Goal: Task Accomplishment & Management: Use online tool/utility

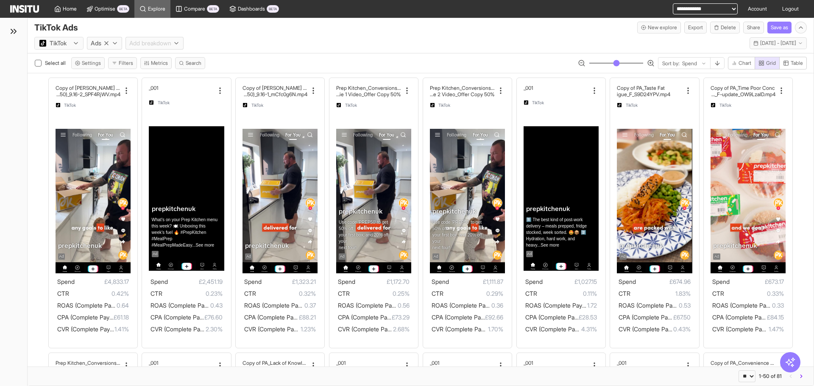
select select "**"
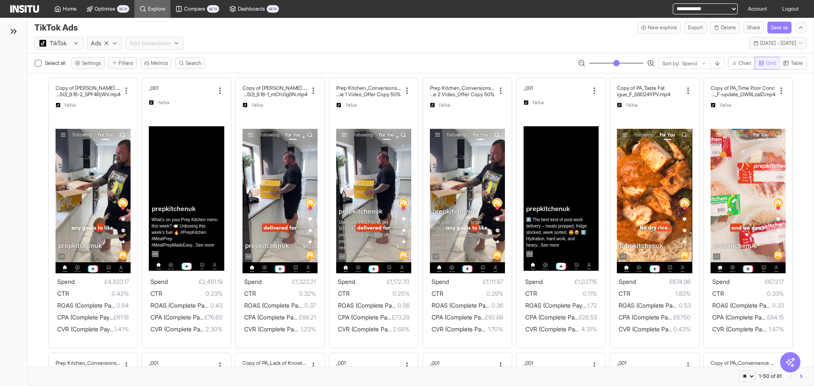
click at [759, 65] on rect "button" at bounding box center [760, 65] width 2 height 2
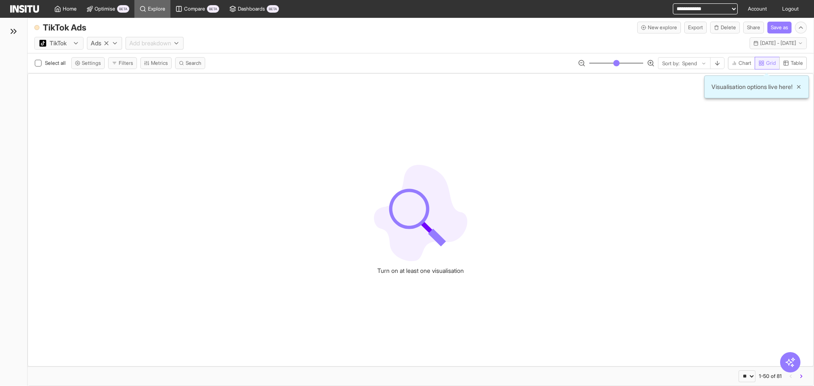
click at [759, 65] on rect "button" at bounding box center [760, 65] width 2 height 2
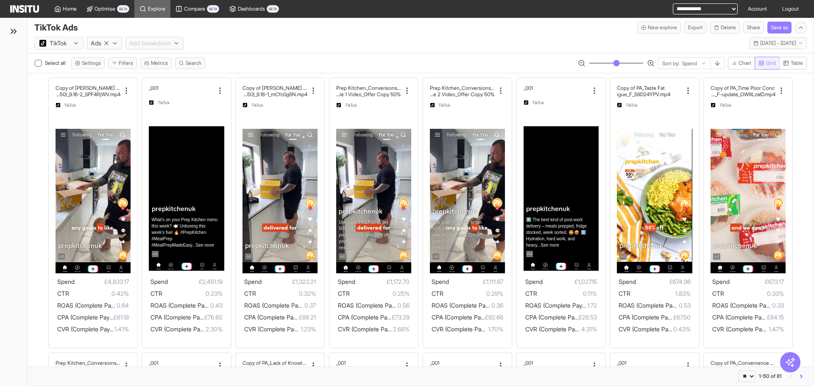
click at [770, 61] on span "Grid" at bounding box center [771, 63] width 10 height 7
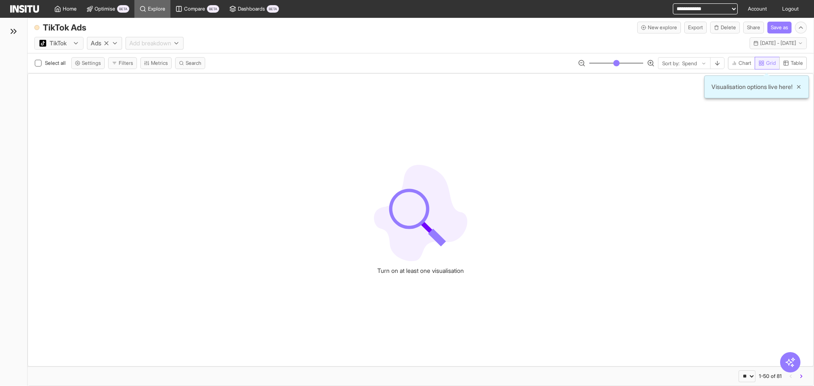
click at [770, 61] on span "Grid" at bounding box center [771, 63] width 10 height 7
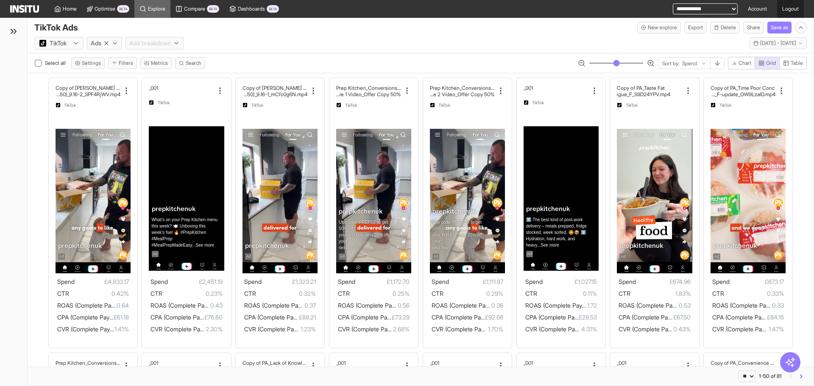
type button "grid"
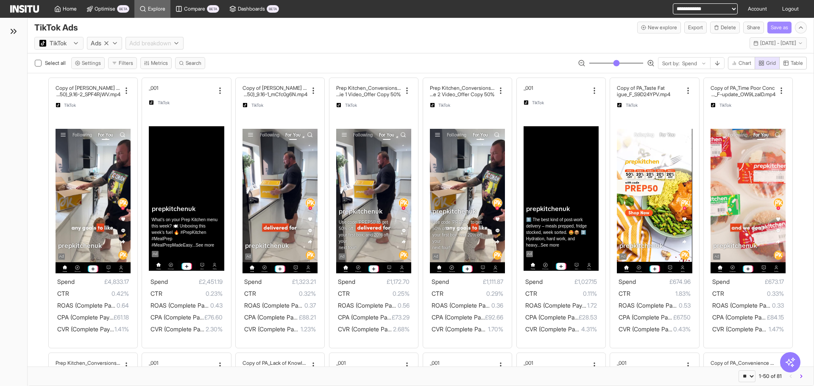
click at [778, 27] on button "Save as" at bounding box center [779, 28] width 24 height 12
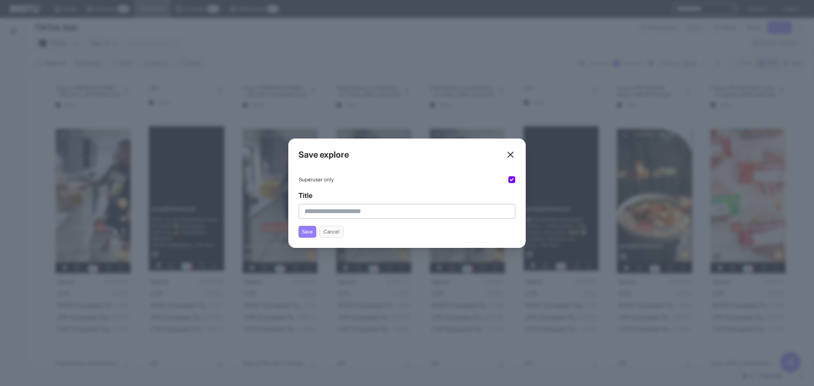
click at [444, 36] on div "Close overlay" at bounding box center [407, 193] width 814 height 386
